Goal: Information Seeking & Learning: Find contact information

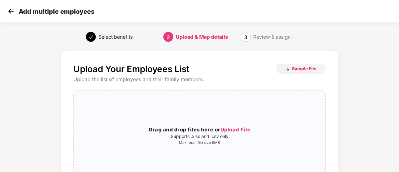
click at [11, 11] on img at bounding box center [10, 11] width 9 height 9
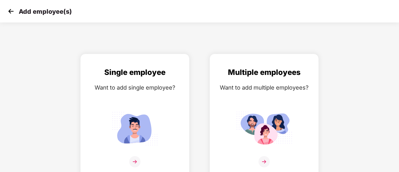
click at [11, 11] on img at bounding box center [10, 11] width 9 height 9
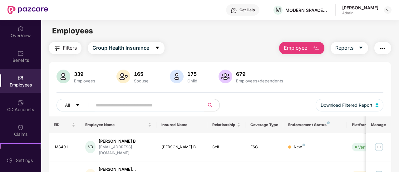
click at [20, 77] on img at bounding box center [20, 78] width 6 height 6
click at [104, 106] on input "text" at bounding box center [146, 104] width 100 height 9
type input "*****"
click at [383, 143] on img at bounding box center [379, 147] width 10 height 10
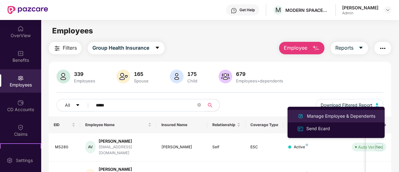
click at [341, 112] on li "Manage Employee & Dependents" at bounding box center [335, 116] width 97 height 12
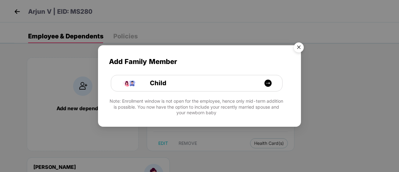
click at [297, 46] on img "Close" at bounding box center [298, 48] width 17 height 17
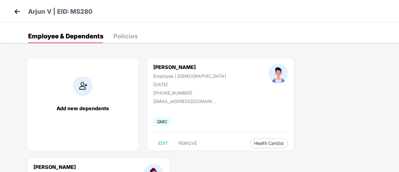
click at [18, 12] on img at bounding box center [16, 11] width 9 height 9
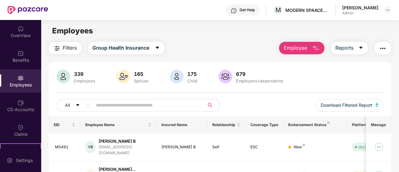
click at [137, 105] on input "text" at bounding box center [146, 104] width 100 height 9
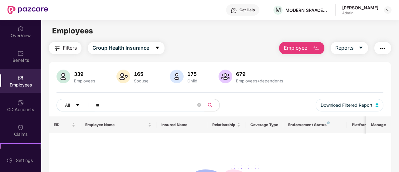
type input "*"
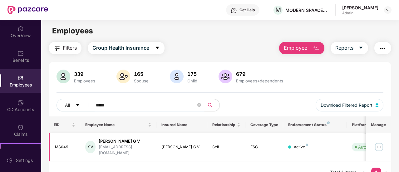
type input "*****"
click at [380, 144] on img at bounding box center [379, 147] width 10 height 10
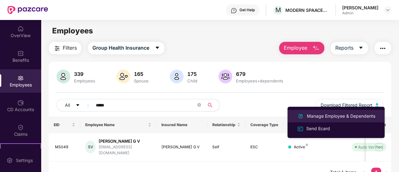
click at [354, 121] on li "Manage Employee & Dependents" at bounding box center [335, 116] width 97 height 12
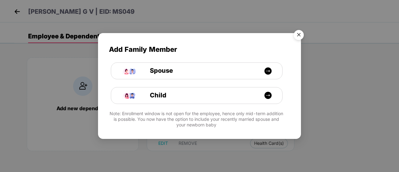
click at [299, 30] on img "Close" at bounding box center [298, 35] width 17 height 17
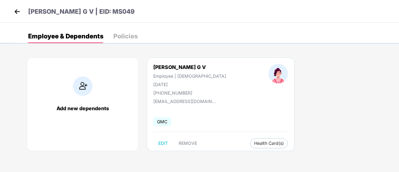
click at [19, 15] on img at bounding box center [16, 11] width 9 height 9
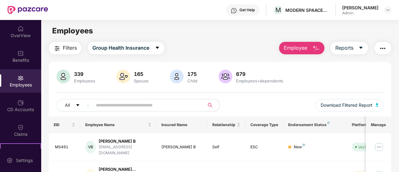
click at [100, 101] on input "text" at bounding box center [146, 104] width 100 height 9
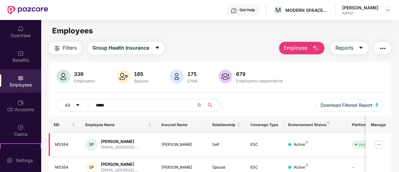
type input "*****"
click at [376, 140] on img at bounding box center [379, 144] width 10 height 10
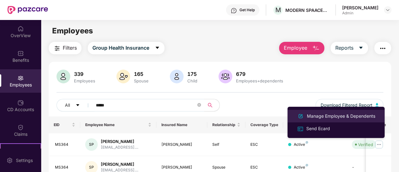
click at [343, 116] on div "Manage Employee & Dependents" at bounding box center [340, 116] width 71 height 7
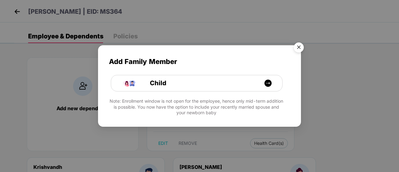
click at [299, 46] on img "Close" at bounding box center [298, 48] width 17 height 17
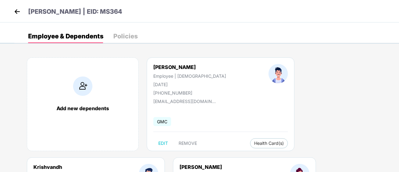
click at [17, 15] on img at bounding box center [16, 11] width 9 height 9
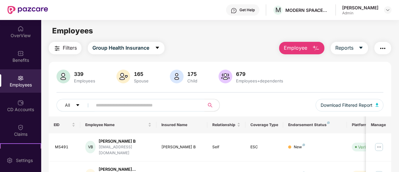
click at [110, 105] on input "text" at bounding box center [146, 104] width 100 height 9
type input "*****"
click at [379, 143] on img at bounding box center [379, 147] width 10 height 10
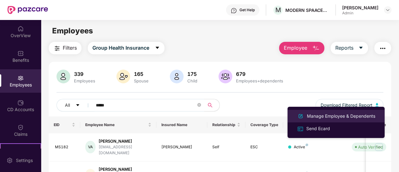
click at [332, 115] on div "Manage Employee & Dependents" at bounding box center [340, 116] width 71 height 7
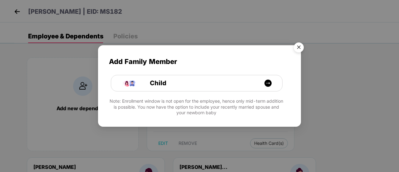
click at [299, 46] on img "Close" at bounding box center [298, 48] width 17 height 17
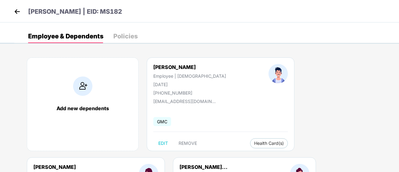
drag, startPoint x: 280, startPoint y: 101, endPoint x: 330, endPoint y: 104, distance: 50.3
copy div "[EMAIL_ADDRESS][DOMAIN_NAME]"
click at [16, 12] on img at bounding box center [16, 11] width 9 height 9
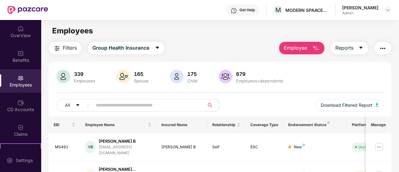
click at [160, 108] on input "text" at bounding box center [146, 104] width 100 height 9
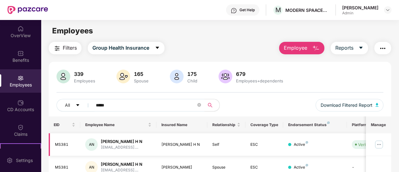
type input "*****"
click at [379, 143] on img at bounding box center [379, 144] width 10 height 10
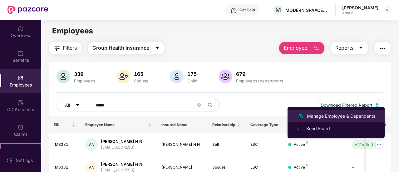
click at [348, 118] on div "Manage Employee & Dependents" at bounding box center [340, 116] width 71 height 7
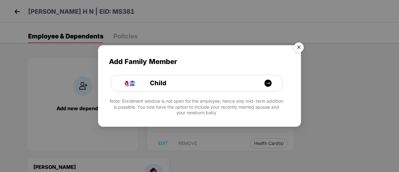
click at [298, 48] on img "Close" at bounding box center [298, 48] width 17 height 17
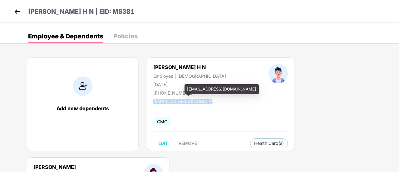
drag, startPoint x: 153, startPoint y: 100, endPoint x: 206, endPoint y: 102, distance: 52.7
click at [206, 102] on div "[EMAIL_ADDRESS][DOMAIN_NAME]" at bounding box center [184, 101] width 62 height 5
copy div "[EMAIL_ADDRESS][DOMAIN_NAME]"
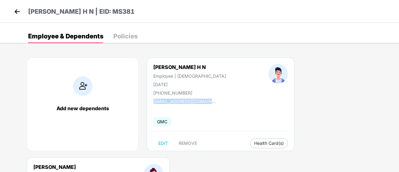
click at [17, 9] on img at bounding box center [16, 11] width 9 height 9
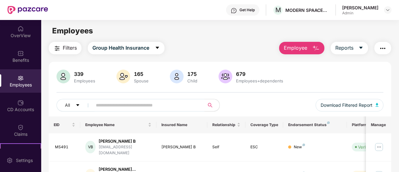
click at [134, 107] on input "text" at bounding box center [146, 104] width 100 height 9
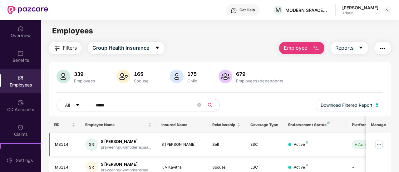
type input "*****"
click at [381, 145] on img at bounding box center [379, 144] width 10 height 10
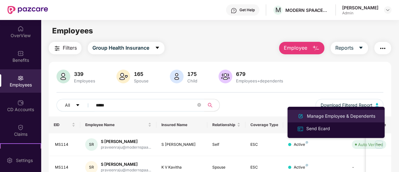
click at [332, 117] on div "Manage Employee & Dependents" at bounding box center [340, 116] width 71 height 7
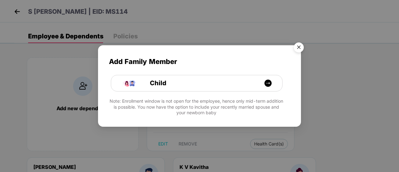
click at [297, 45] on img "Close" at bounding box center [298, 48] width 17 height 17
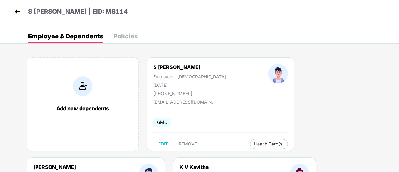
click at [13, 11] on img at bounding box center [16, 11] width 9 height 9
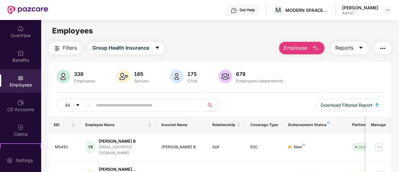
click at [137, 105] on input "text" at bounding box center [146, 104] width 100 height 9
type input "*****"
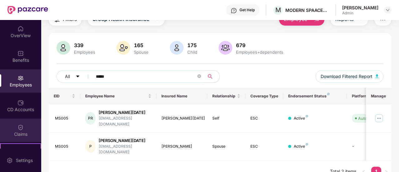
click at [29, 133] on div "Claims" at bounding box center [20, 134] width 41 height 6
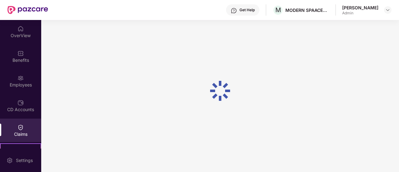
scroll to position [0, 0]
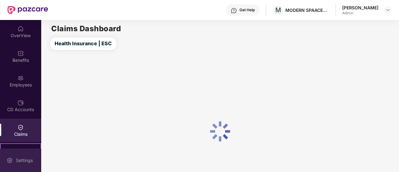
click at [23, 158] on div "Settings" at bounding box center [24, 160] width 21 height 6
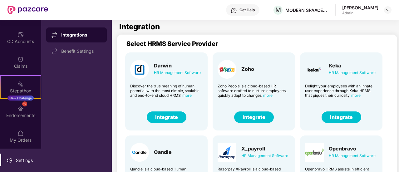
scroll to position [68, 0]
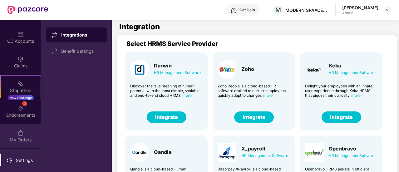
click at [19, 129] on div at bounding box center [20, 132] width 6 height 6
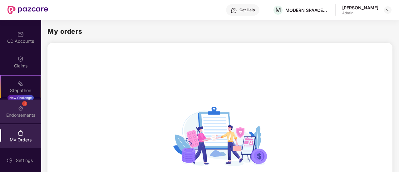
click at [19, 118] on div "12 Endorsements" at bounding box center [20, 110] width 41 height 23
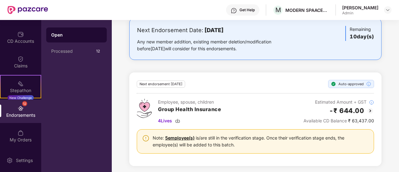
scroll to position [0, 0]
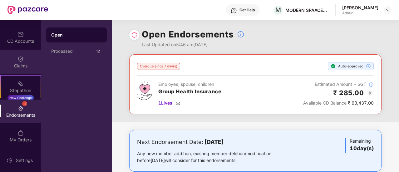
click at [22, 65] on div "Claims" at bounding box center [20, 66] width 41 height 6
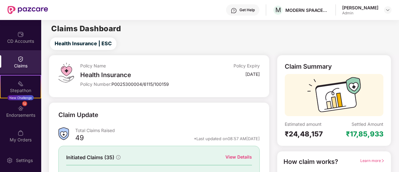
click at [238, 156] on div "View Details" at bounding box center [238, 156] width 27 height 7
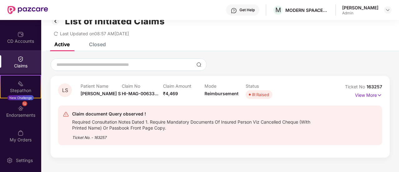
scroll to position [20, 0]
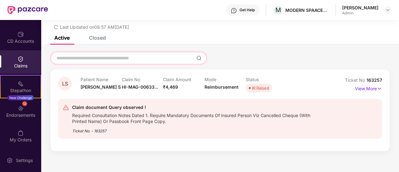
click at [92, 59] on input at bounding box center [125, 58] width 138 height 7
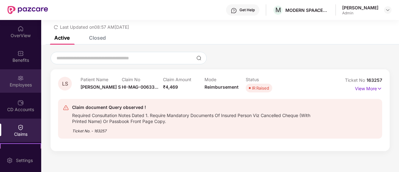
click at [17, 82] on div "Employees" at bounding box center [20, 85] width 41 height 6
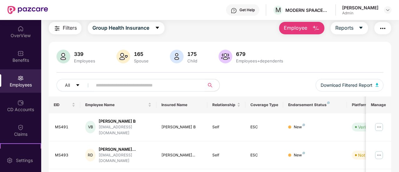
click at [109, 88] on input "text" at bounding box center [146, 84] width 100 height 9
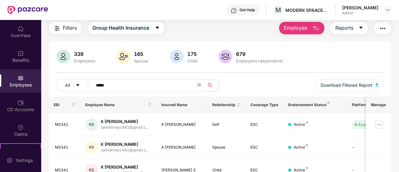
type input "*****"
click at [380, 123] on img at bounding box center [379, 124] width 10 height 10
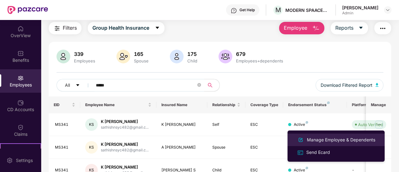
click at [317, 138] on div "Manage Employee & Dependents" at bounding box center [340, 139] width 71 height 7
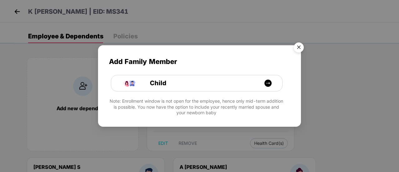
click at [302, 45] on img "Close" at bounding box center [298, 48] width 17 height 17
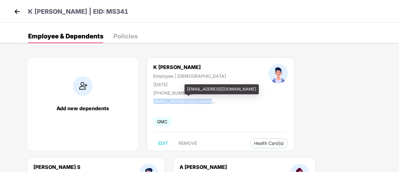
drag, startPoint x: 153, startPoint y: 101, endPoint x: 214, endPoint y: 103, distance: 60.2
click at [214, 103] on div "sathishnsyc482@gmail.com" at bounding box center [184, 101] width 62 height 5
copy div "sathishnsyc482@gmail.com"
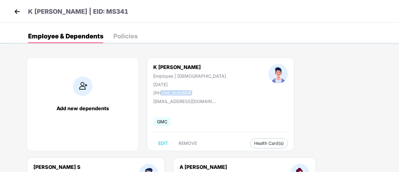
drag, startPoint x: 160, startPoint y: 92, endPoint x: 186, endPoint y: 92, distance: 25.3
click at [186, 92] on div "+919080742162" at bounding box center [189, 92] width 73 height 5
copy div "9080742162"
click at [17, 13] on img at bounding box center [16, 11] width 9 height 9
